Goal: Task Accomplishment & Management: Manage account settings

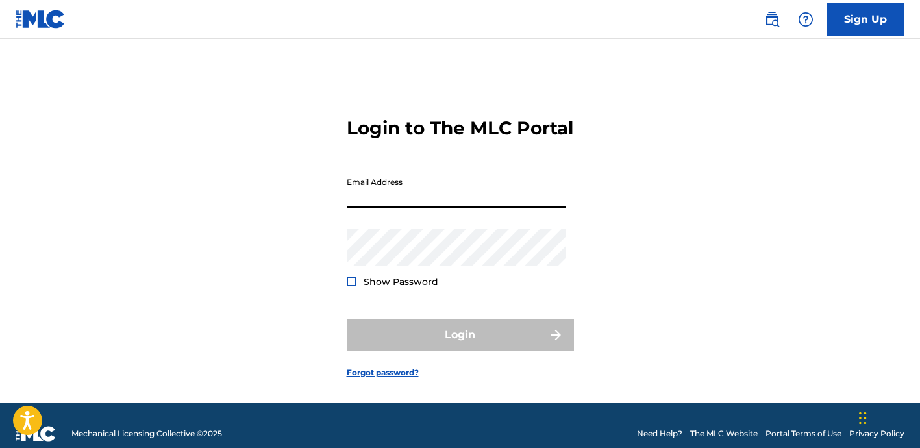
type input "[EMAIL_ADDRESS][DOMAIN_NAME]"
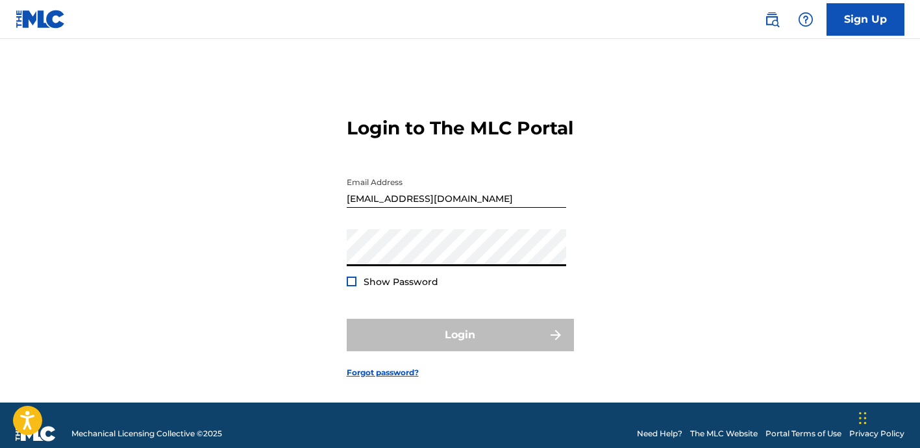
click at [744, 181] on div "Login to The MLC Portal Email Address [EMAIL_ADDRESS][DOMAIN_NAME] Password Sho…" at bounding box center [460, 236] width 909 height 331
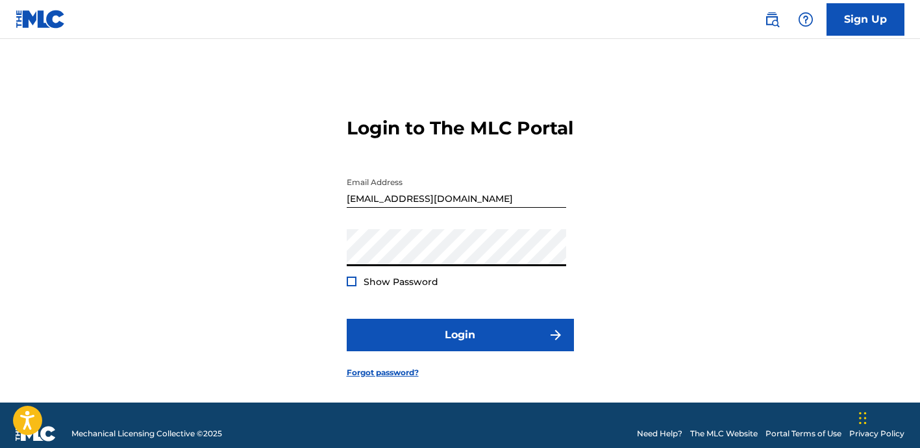
click at [353, 286] on div at bounding box center [352, 282] width 10 height 10
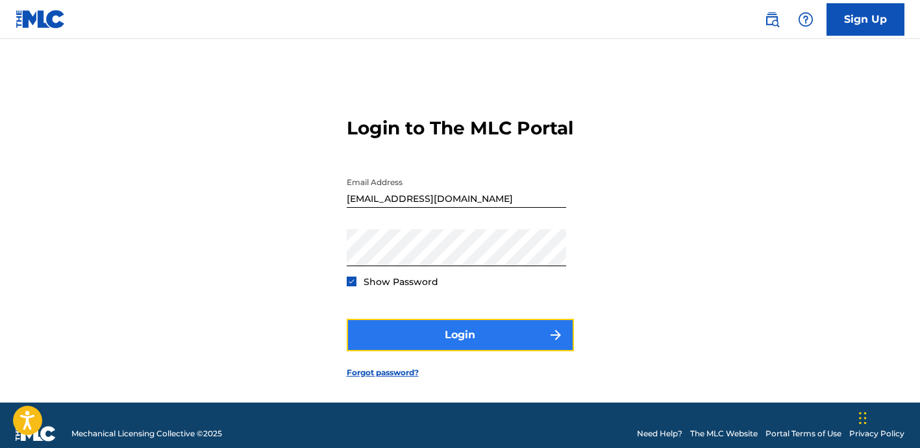
click at [465, 347] on button "Login" at bounding box center [460, 335] width 227 height 32
click at [472, 349] on button "Login" at bounding box center [460, 335] width 227 height 32
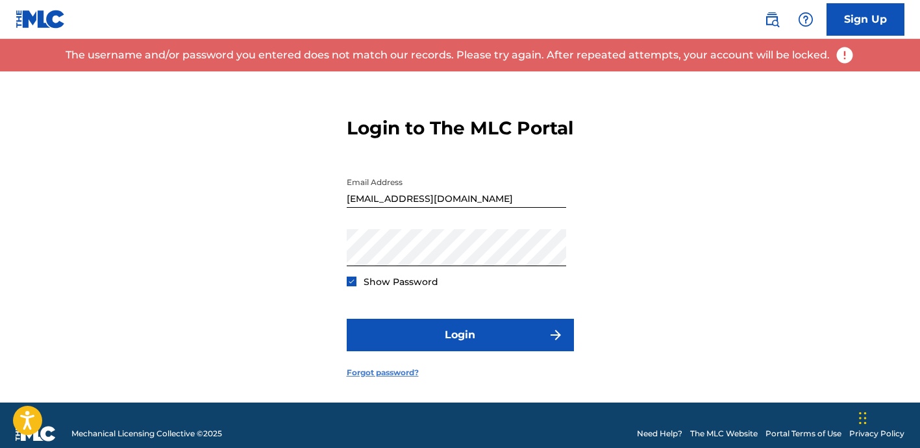
click at [396, 379] on link "Forgot password?" at bounding box center [383, 373] width 72 height 12
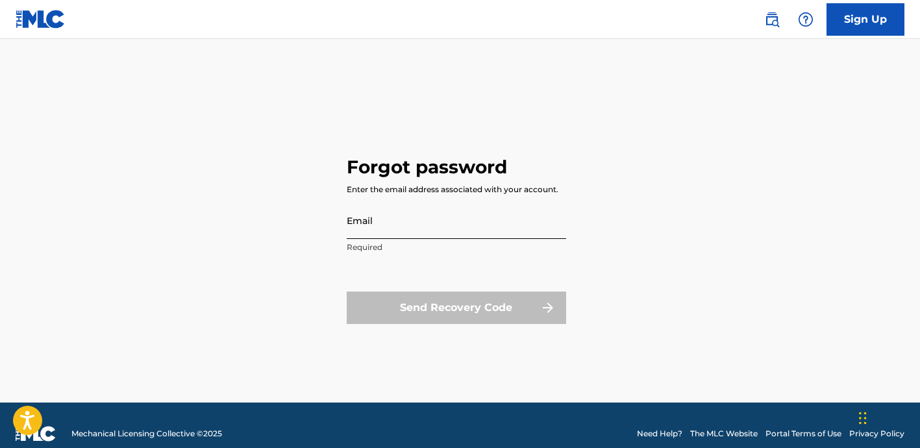
click at [472, 223] on input "Email" at bounding box center [457, 220] width 220 height 37
click at [470, 223] on input "Email" at bounding box center [457, 220] width 220 height 37
type input "[EMAIL_ADDRESS][DOMAIN_NAME]"
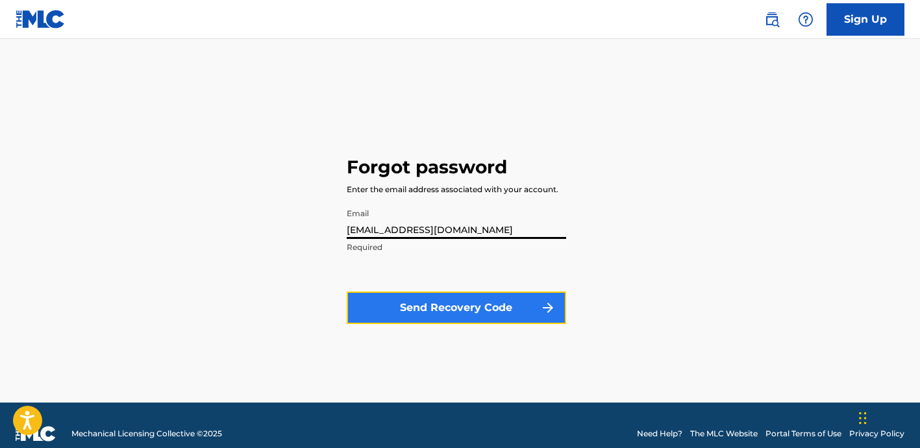
click at [477, 307] on button "Send Recovery Code" at bounding box center [457, 308] width 220 height 32
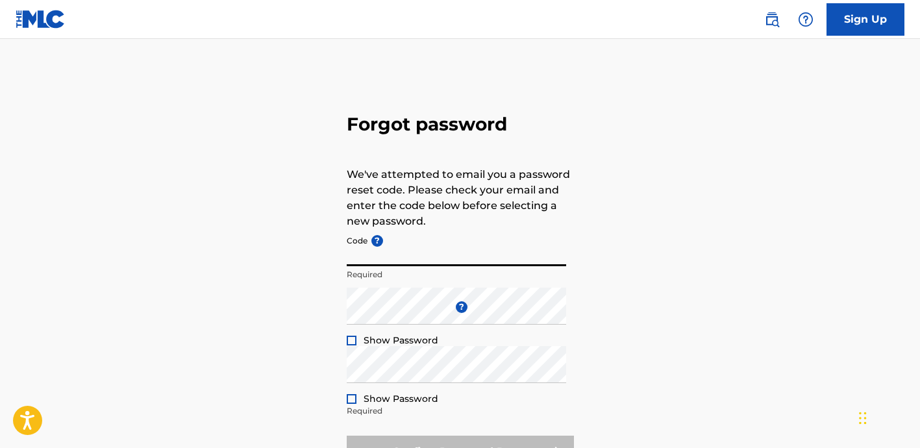
click at [456, 264] on input "Code ?" at bounding box center [457, 247] width 220 height 37
click at [631, 307] on div "Forgot password We've attempted to email you a password reset code. Please chec…" at bounding box center [460, 287] width 909 height 433
click at [432, 238] on input "Code ?" at bounding box center [457, 247] width 220 height 37
paste input "FP_e1902715f427a5e46233aedd71e0"
type input "FP_e1902715f427a5e46233aedd71e0"
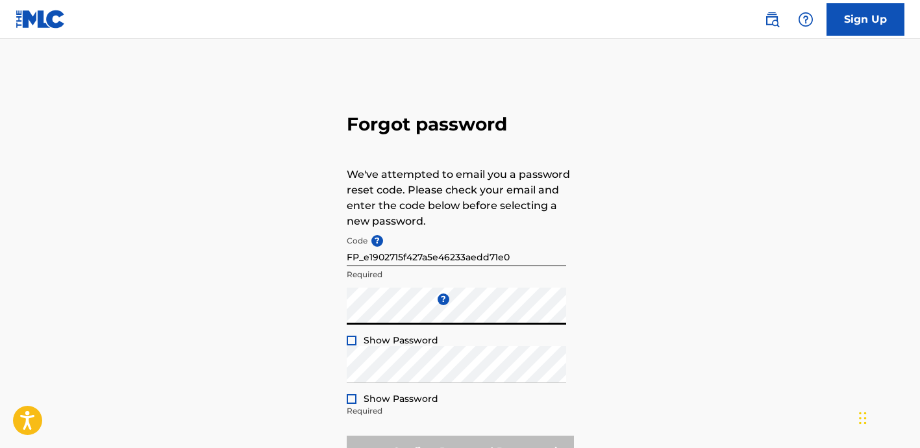
click at [351, 336] on div at bounding box center [352, 341] width 10 height 10
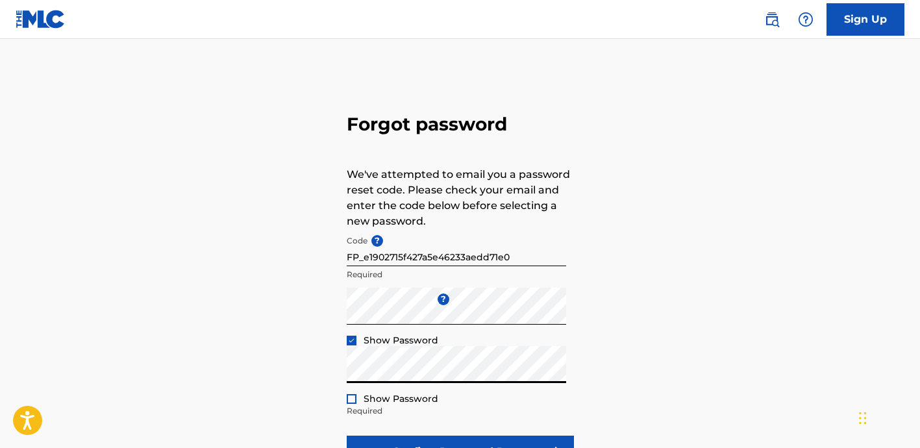
click at [355, 399] on div at bounding box center [352, 399] width 10 height 10
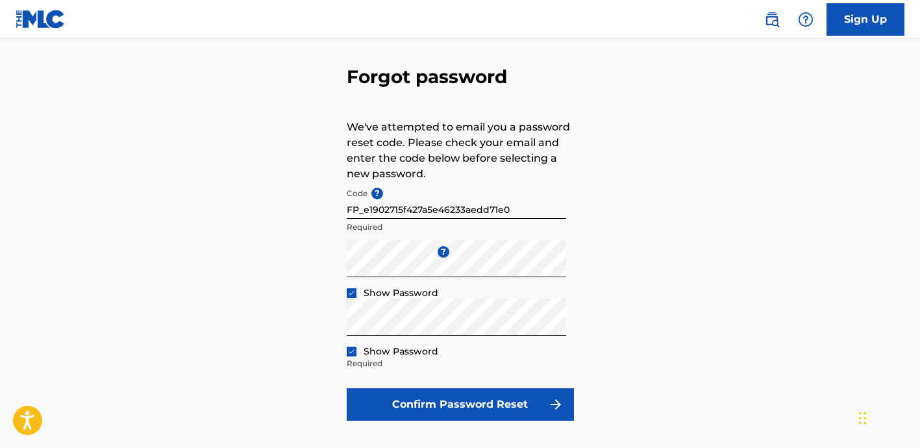
scroll to position [57, 0]
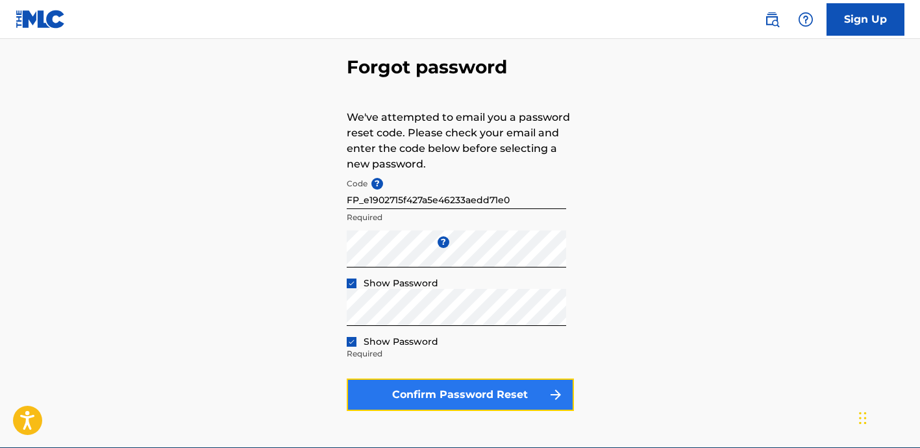
click at [472, 389] on button "Confirm Password Reset" at bounding box center [460, 395] width 227 height 32
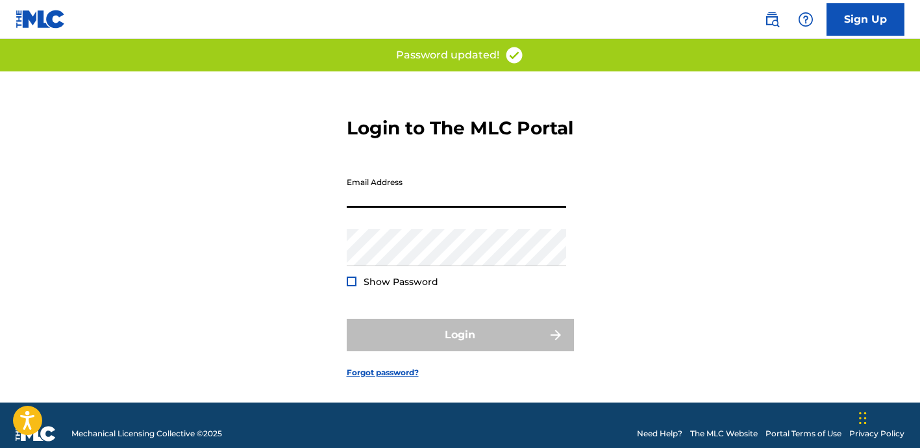
click at [454, 208] on input "Email Address" at bounding box center [457, 189] width 220 height 37
type input "[EMAIL_ADDRESS][DOMAIN_NAME]"
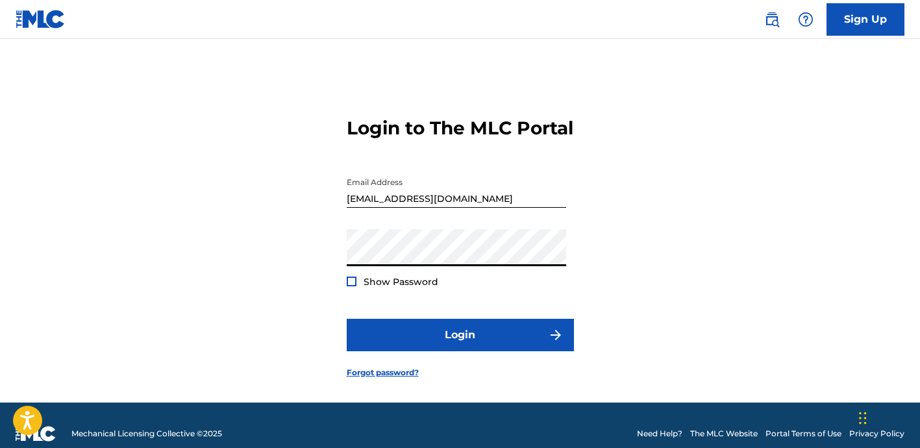
click at [385, 288] on span "Show Password" at bounding box center [401, 282] width 75 height 12
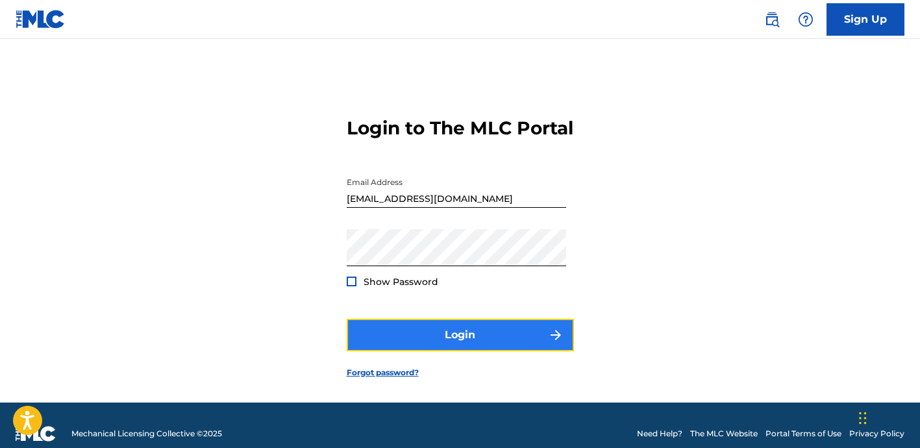
click at [420, 351] on button "Login" at bounding box center [460, 335] width 227 height 32
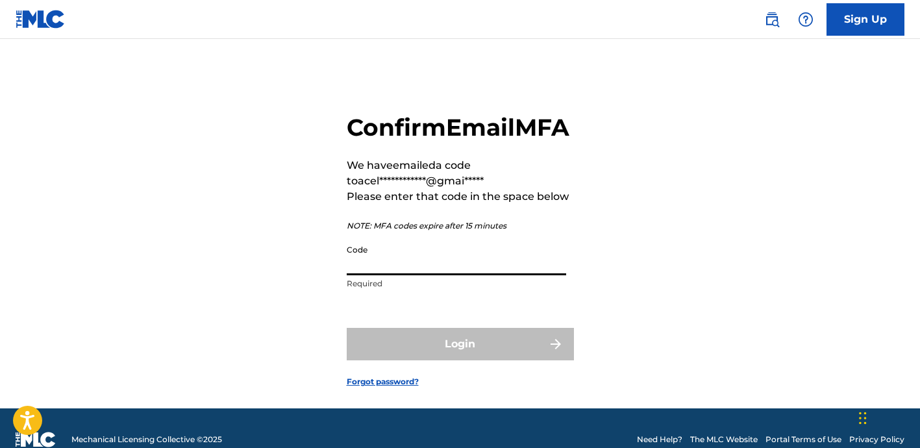
click at [435, 275] on input "Code" at bounding box center [457, 256] width 220 height 37
paste input "571533"
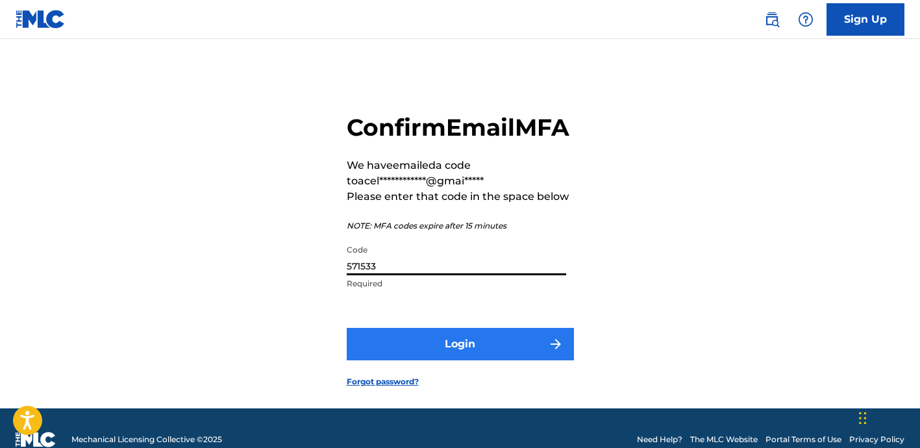
type input "571533"
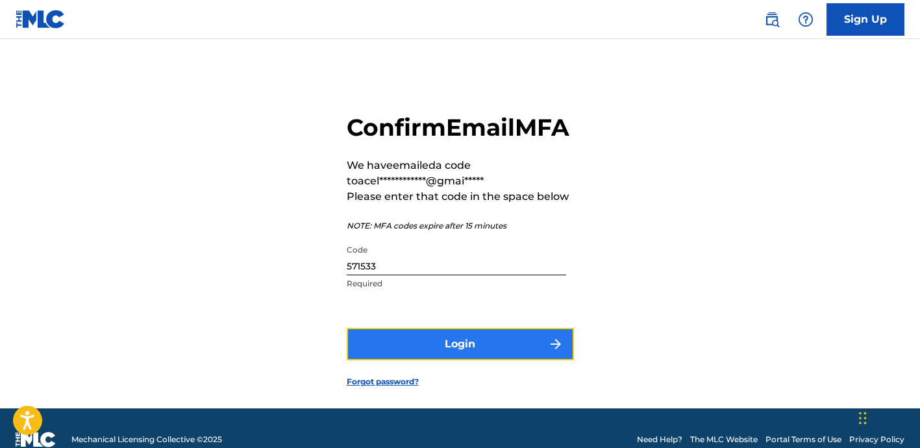
click at [481, 360] on button "Login" at bounding box center [460, 344] width 227 height 32
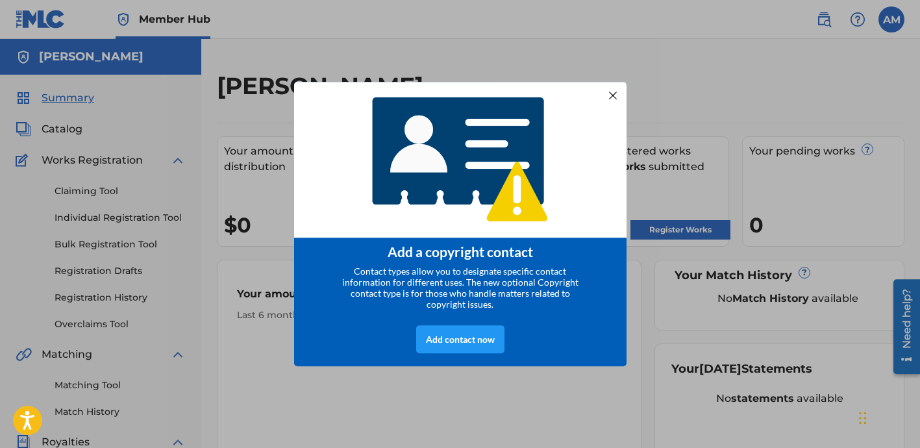
click at [605, 89] on div at bounding box center [612, 95] width 17 height 17
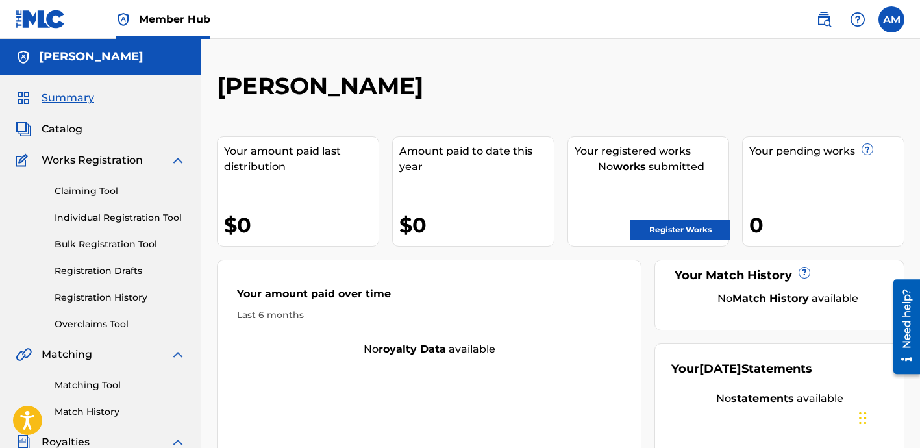
click at [87, 127] on div "Catalog" at bounding box center [101, 129] width 170 height 16
click at [51, 127] on span "Catalog" at bounding box center [62, 129] width 41 height 16
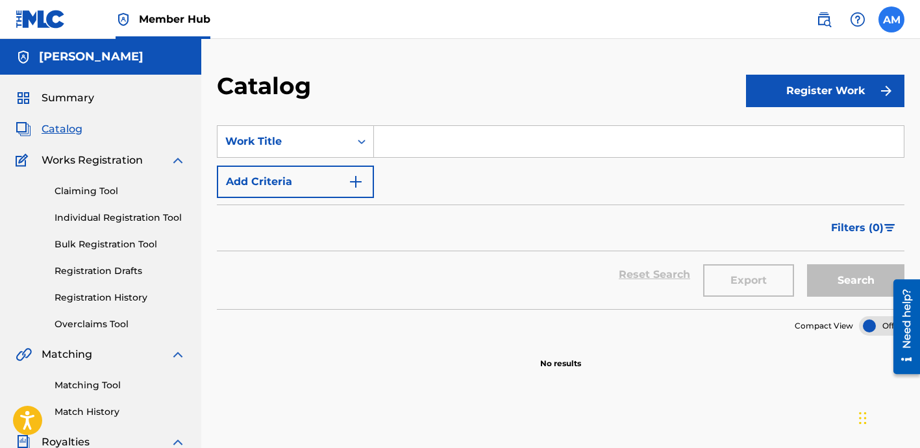
click at [888, 24] on label at bounding box center [892, 19] width 26 height 26
click at [892, 19] on input "AM [PERSON_NAME] [EMAIL_ADDRESS][DOMAIN_NAME] Notification Preferences Profile …" at bounding box center [892, 19] width 0 height 0
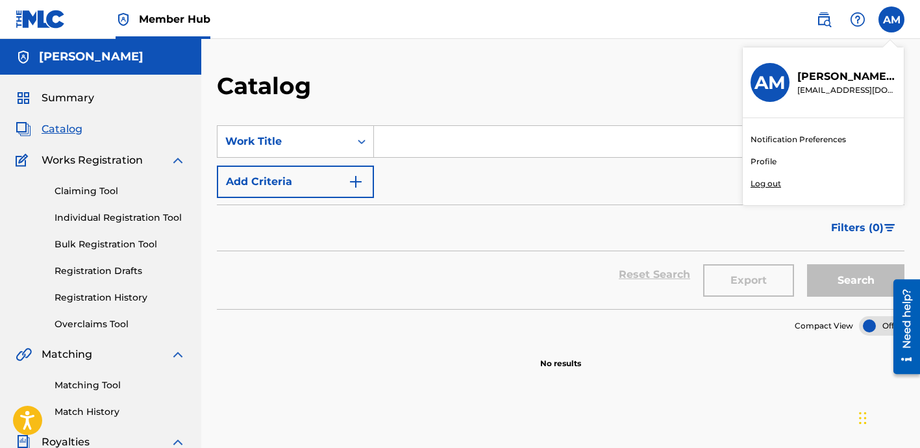
click at [762, 184] on p "Log out" at bounding box center [766, 184] width 31 height 12
click at [892, 19] on input "AM [PERSON_NAME] [EMAIL_ADDRESS][DOMAIN_NAME] Notification Preferences Profile …" at bounding box center [892, 19] width 0 height 0
